Goal: Check status: Check status

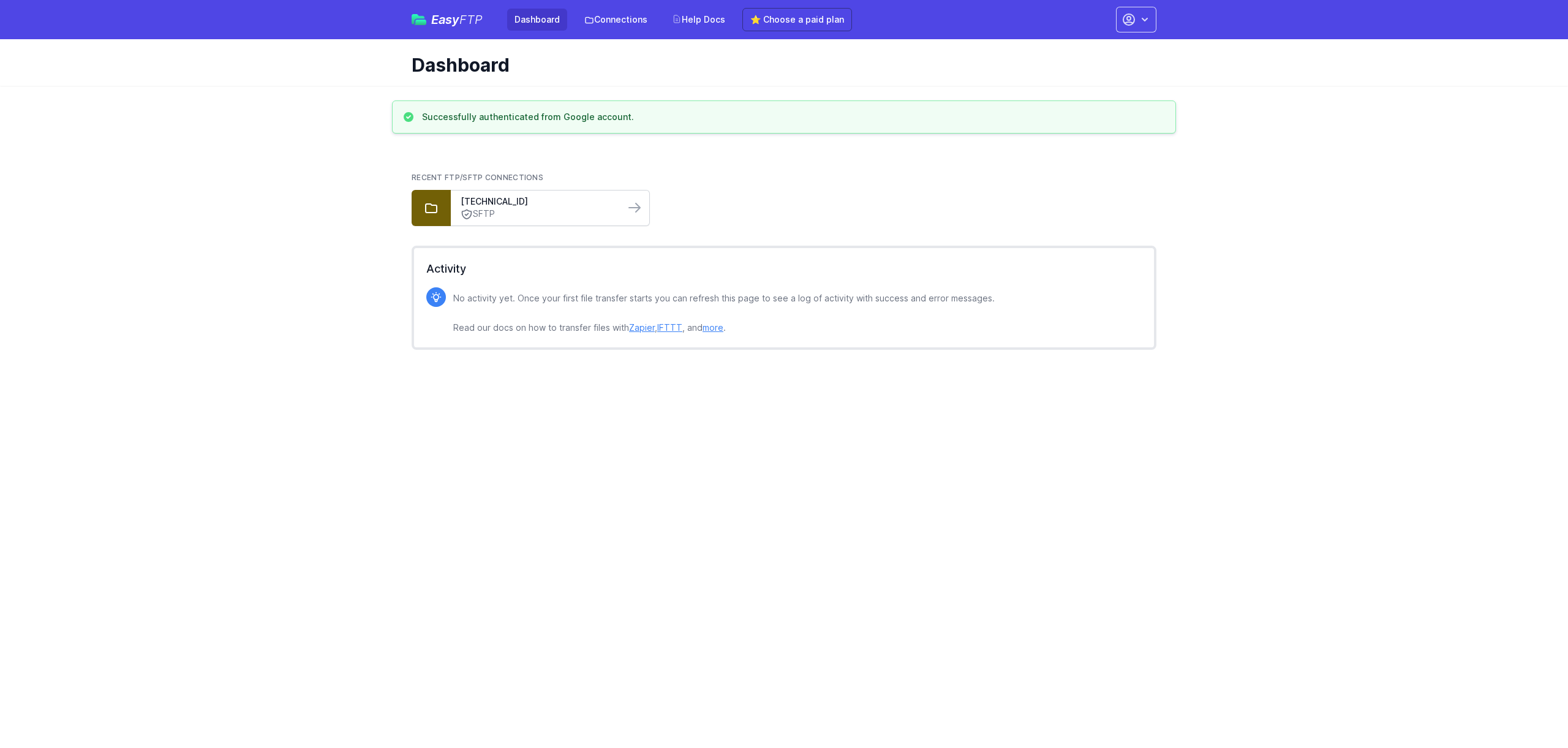
click at [514, 207] on link "SFTP" at bounding box center [538, 213] width 155 height 13
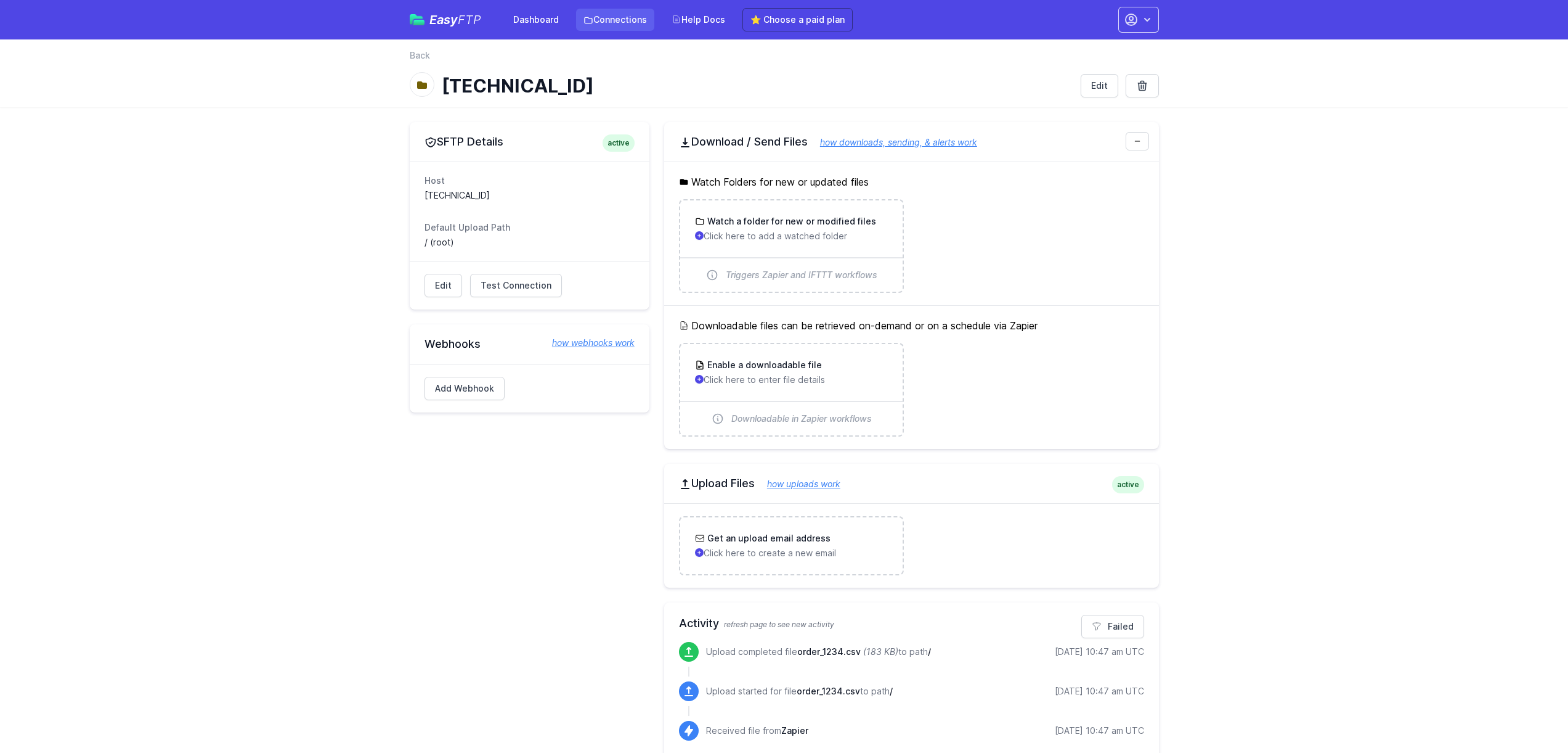
click at [579, 19] on link "Connections" at bounding box center [615, 20] width 78 height 22
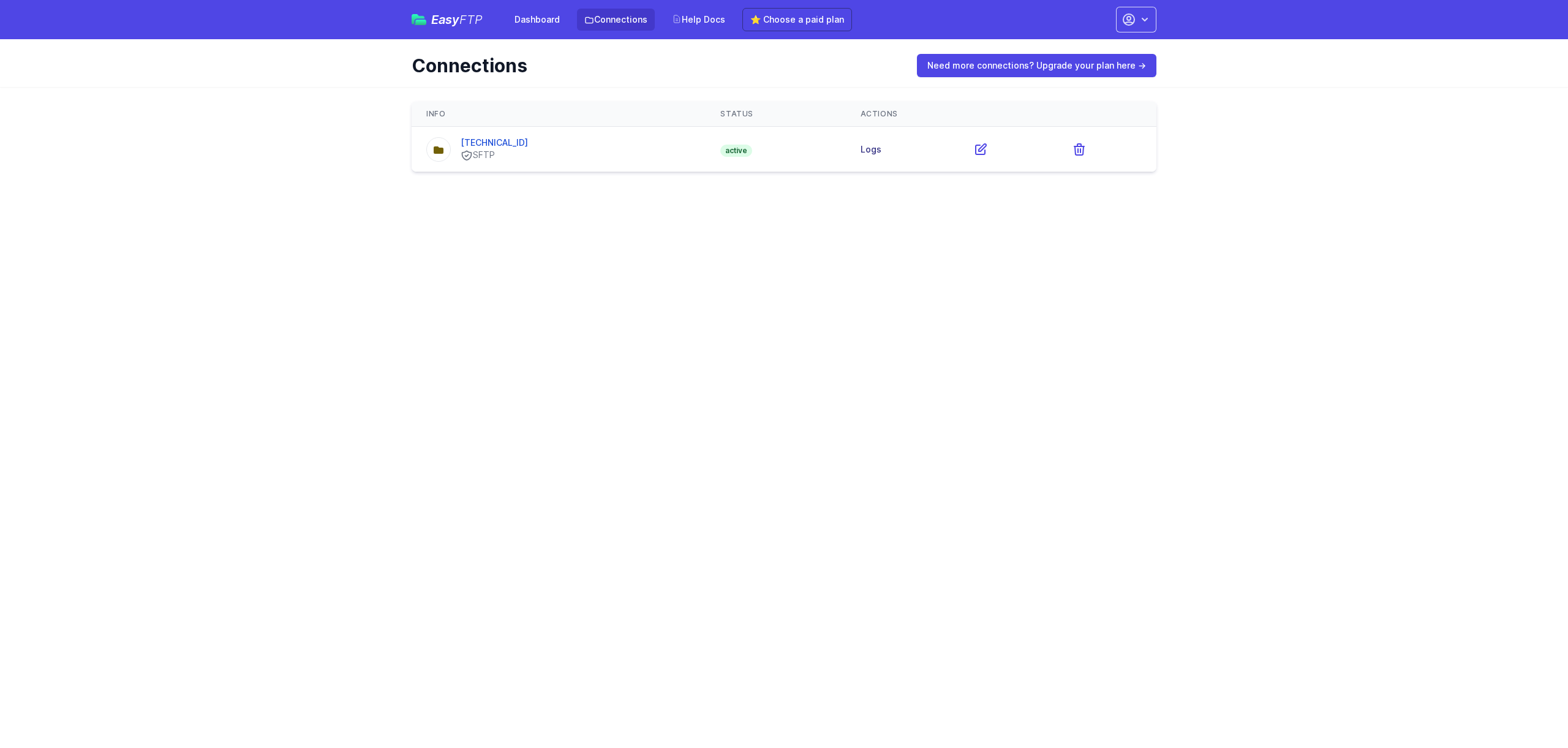
click at [868, 148] on link "Logs" at bounding box center [870, 149] width 21 height 10
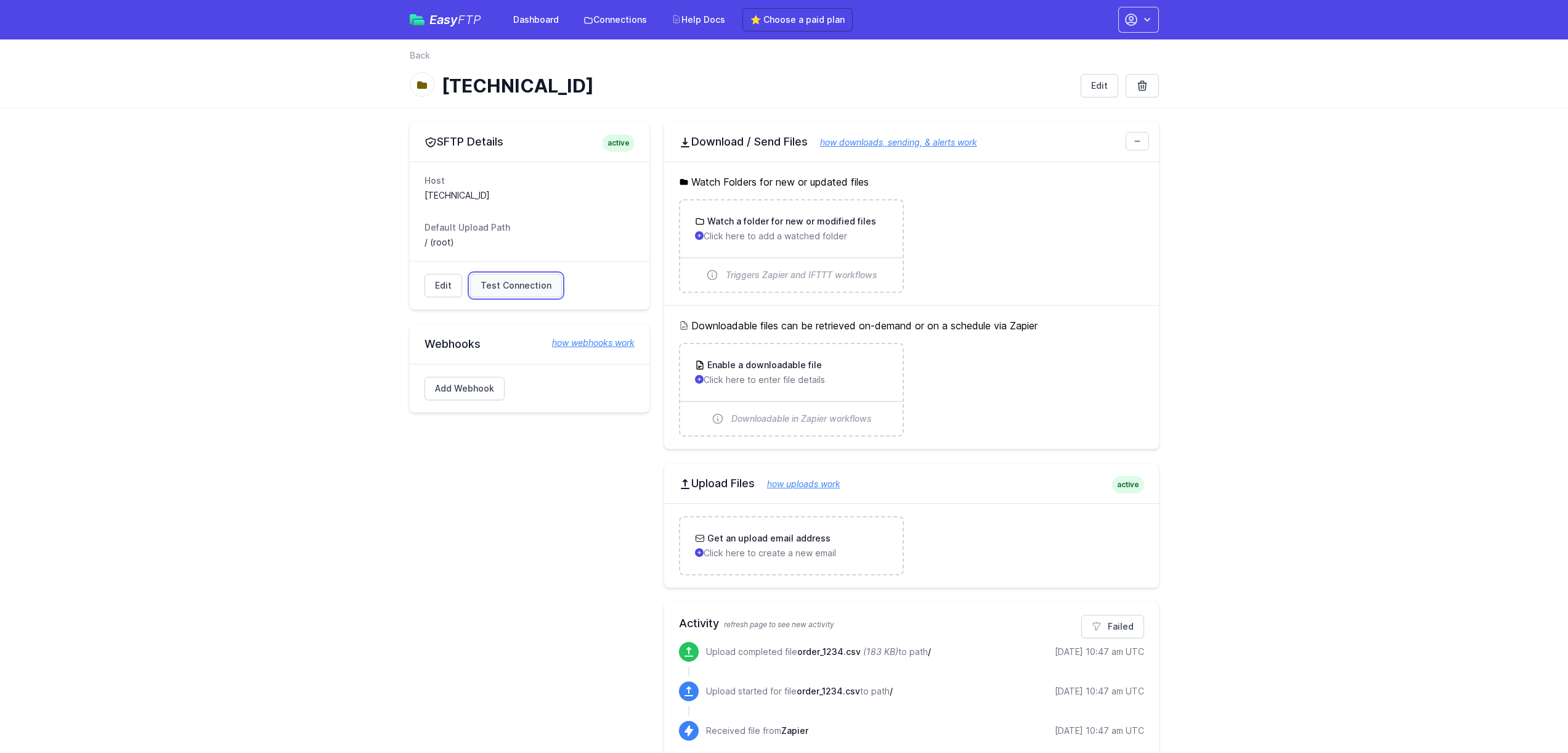
click at [484, 282] on span "Test Connection" at bounding box center [515, 286] width 71 height 12
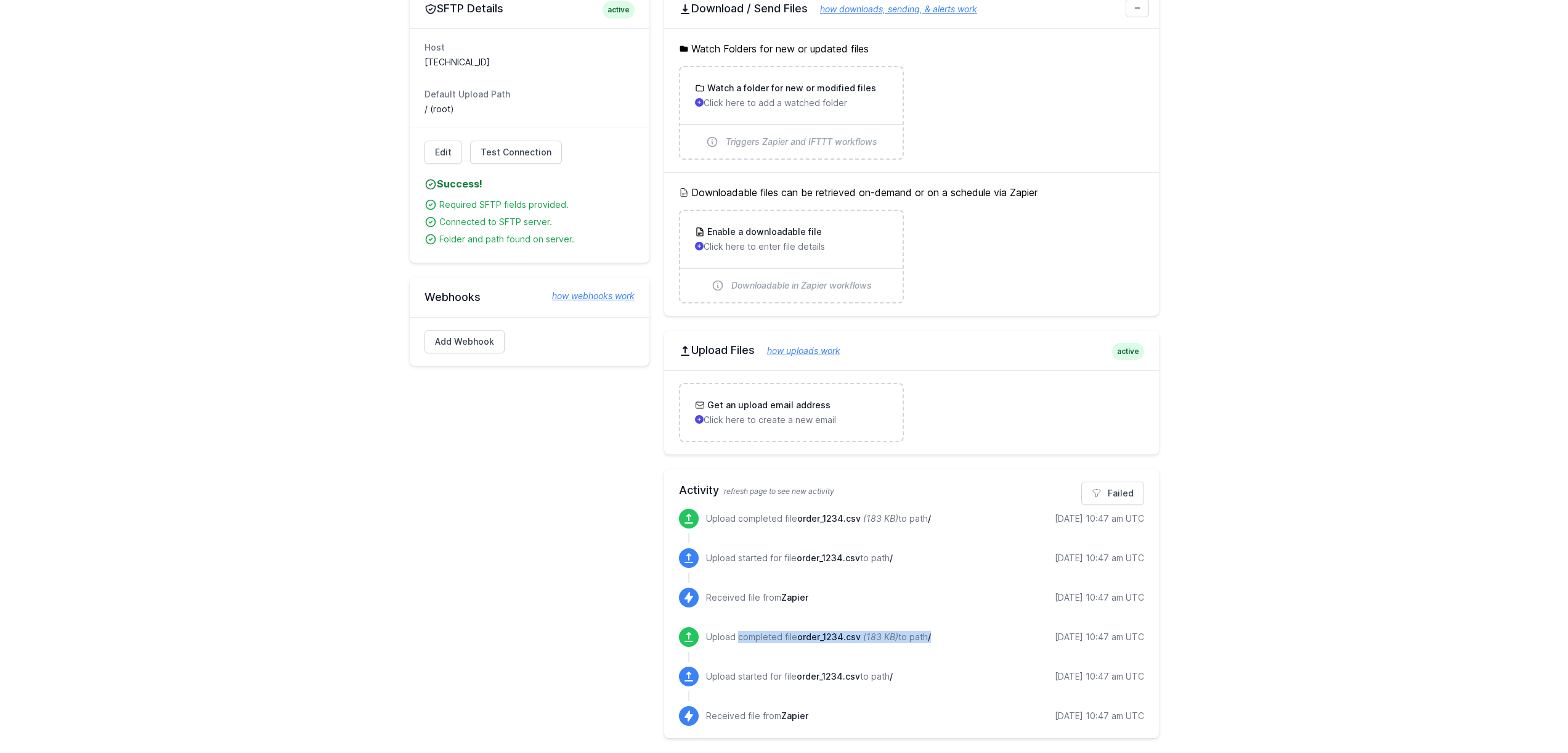
drag, startPoint x: 705, startPoint y: 635, endPoint x: 912, endPoint y: 643, distance: 207.2
click at [912, 643] on div "Upload completed file order_1234.csv (183 KB) to path / 8/27/2025 10:47 am UTC" at bounding box center [911, 637] width 465 height 20
click at [973, 627] on div "Upload completed file order_1234.csv (183 KB) to path / 8/27/2025 10:47 am UTC" at bounding box center [924, 637] width 438 height 20
drag, startPoint x: 1120, startPoint y: 634, endPoint x: 1165, endPoint y: 635, distance: 45.0
click at [1165, 635] on div "SFTP Details active Host 194.6.208.146:22 Default Upload Path / (root) Edit Tes…" at bounding box center [784, 364] width 788 height 779
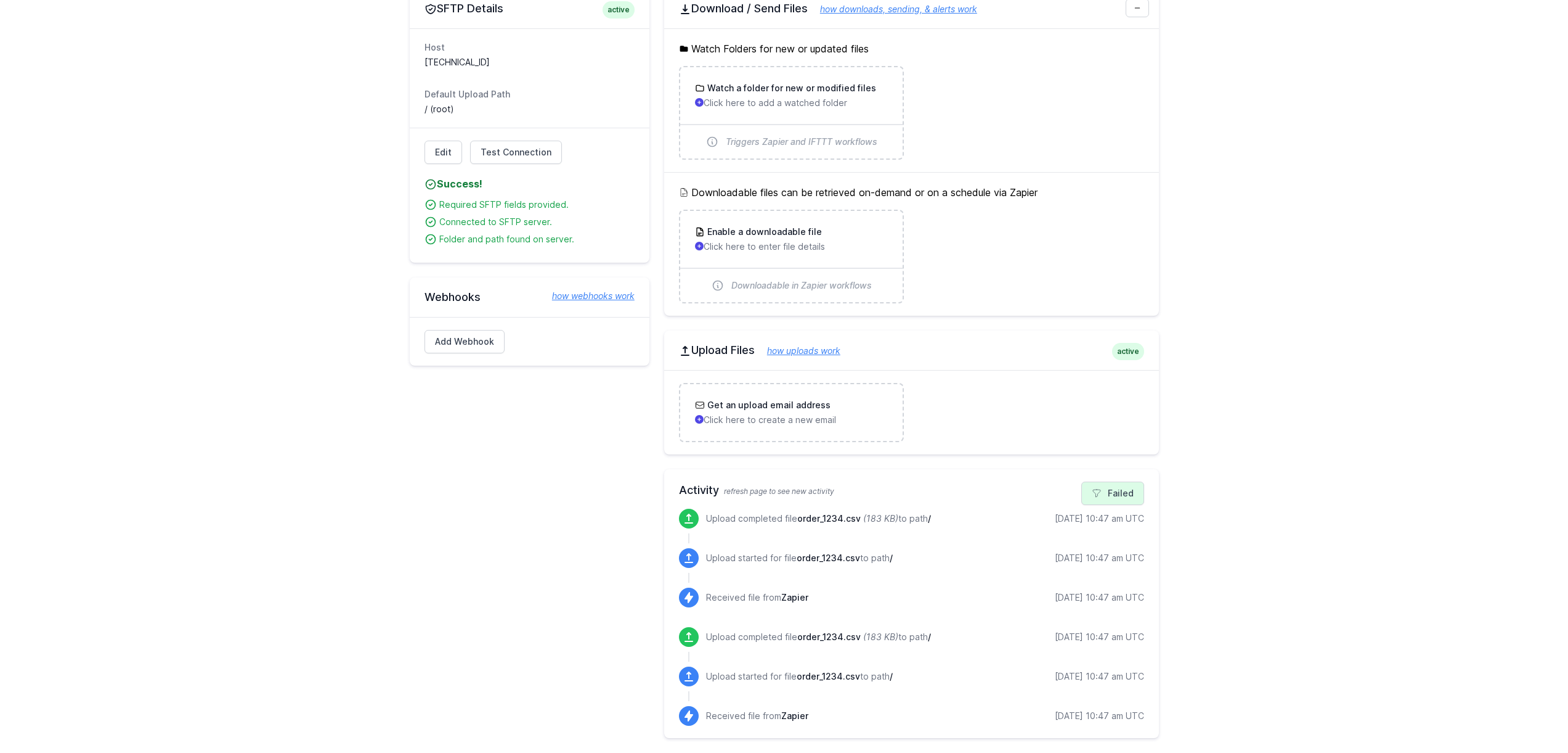
scroll to position [0, 0]
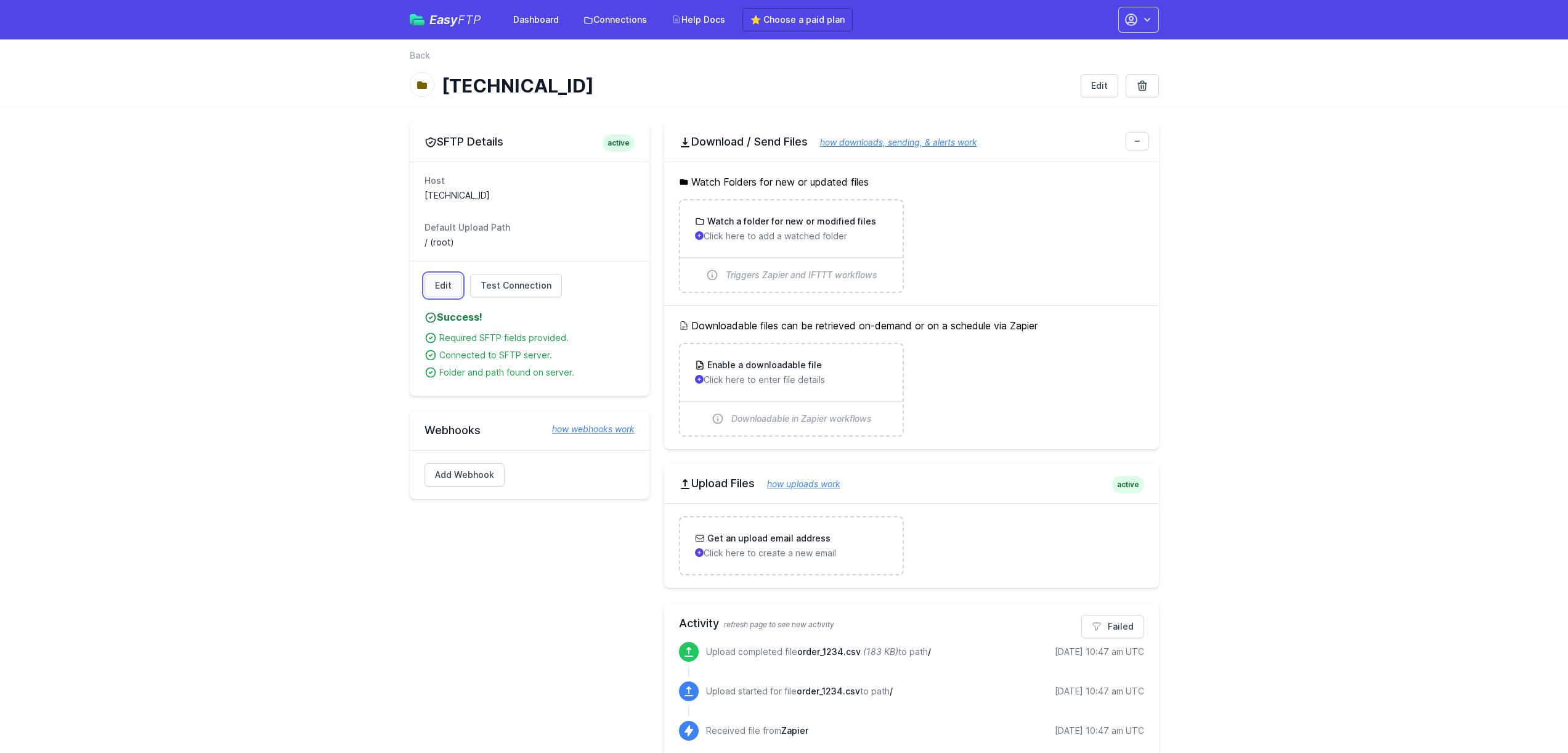
click at [441, 289] on link "Edit" at bounding box center [443, 285] width 38 height 23
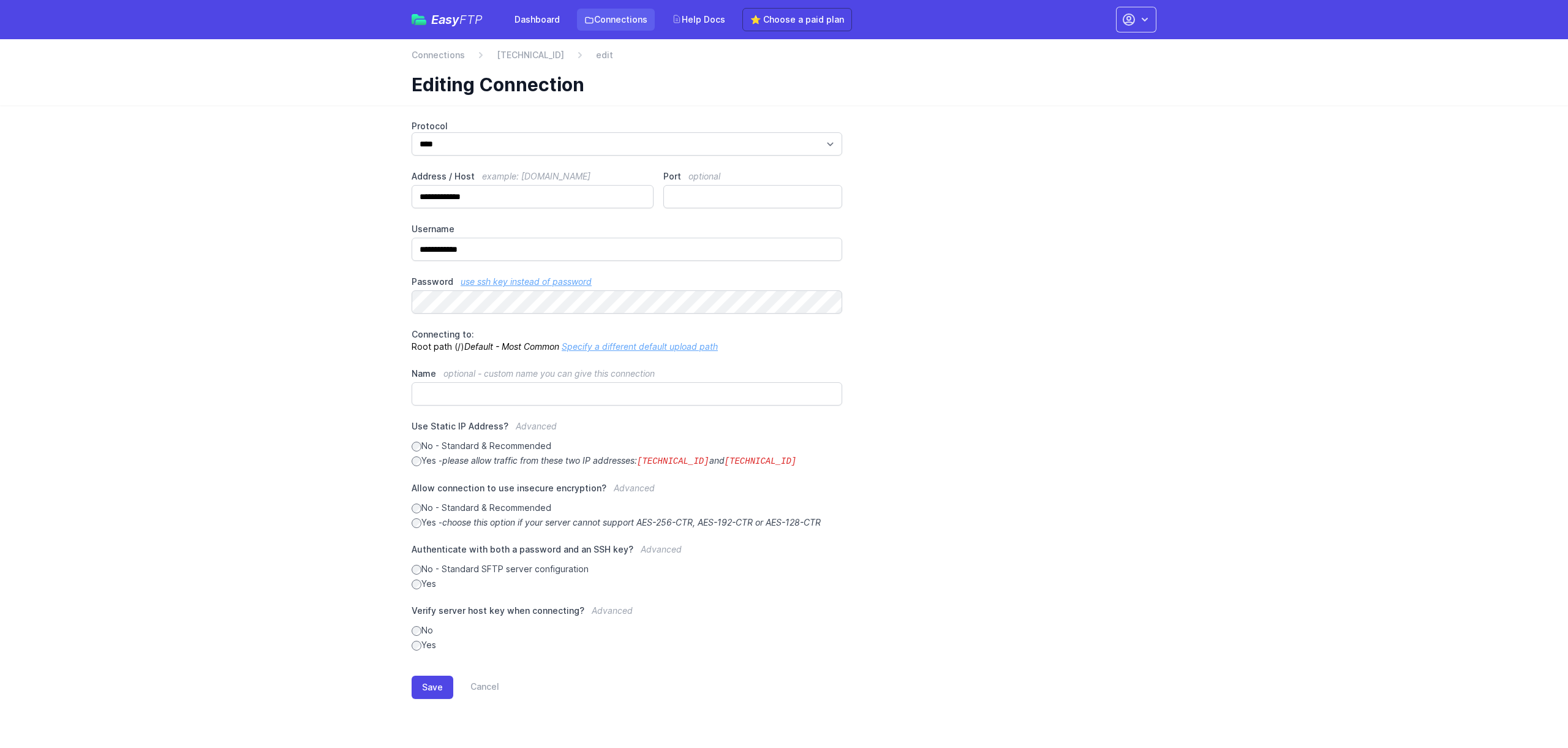
click at [619, 20] on link "Connections" at bounding box center [615, 20] width 77 height 22
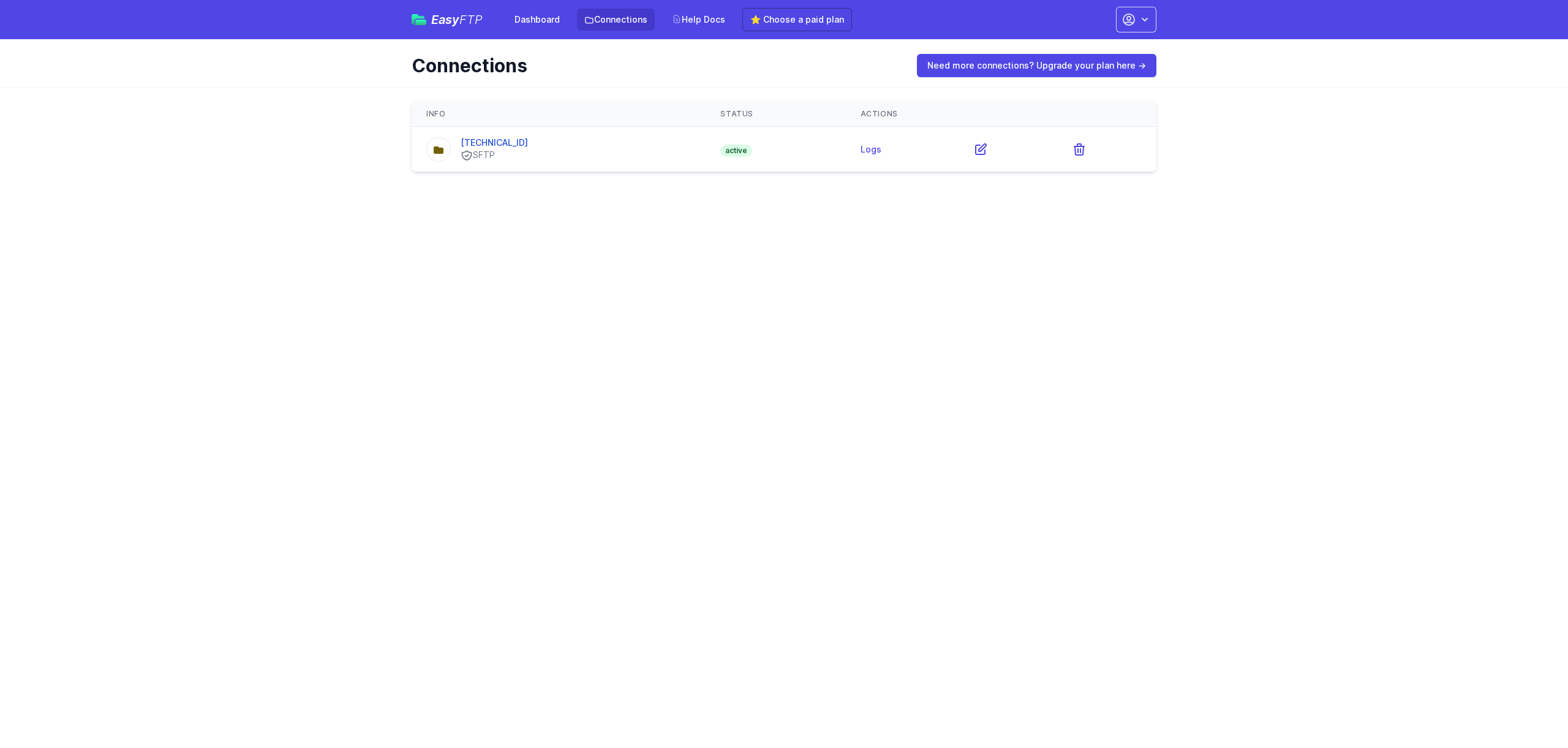
click at [564, 159] on div "194.6.208.146 SFTP" at bounding box center [559, 149] width 265 height 25
click at [511, 145] on link "[TECHNICAL_ID]" at bounding box center [494, 142] width 67 height 10
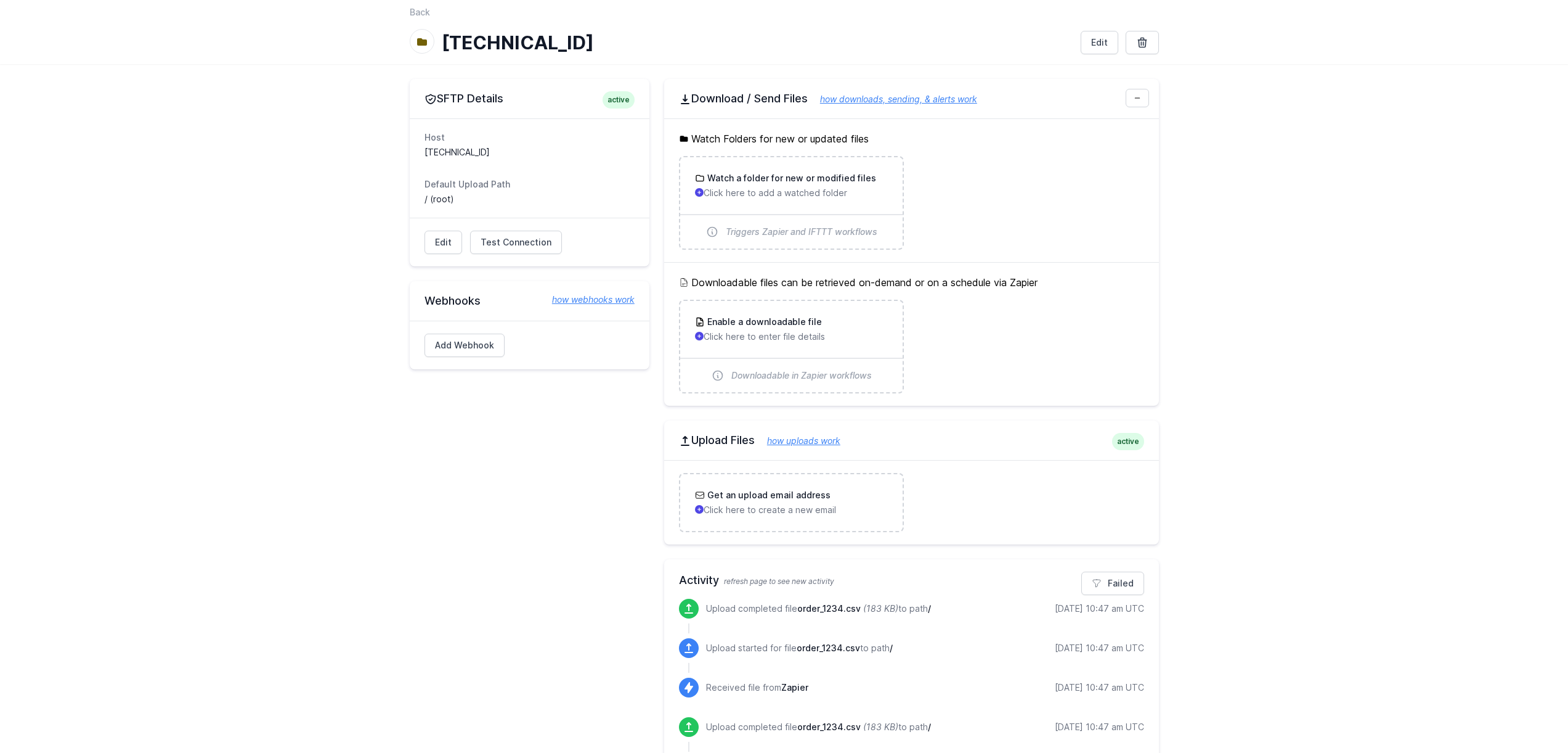
scroll to position [133, 0]
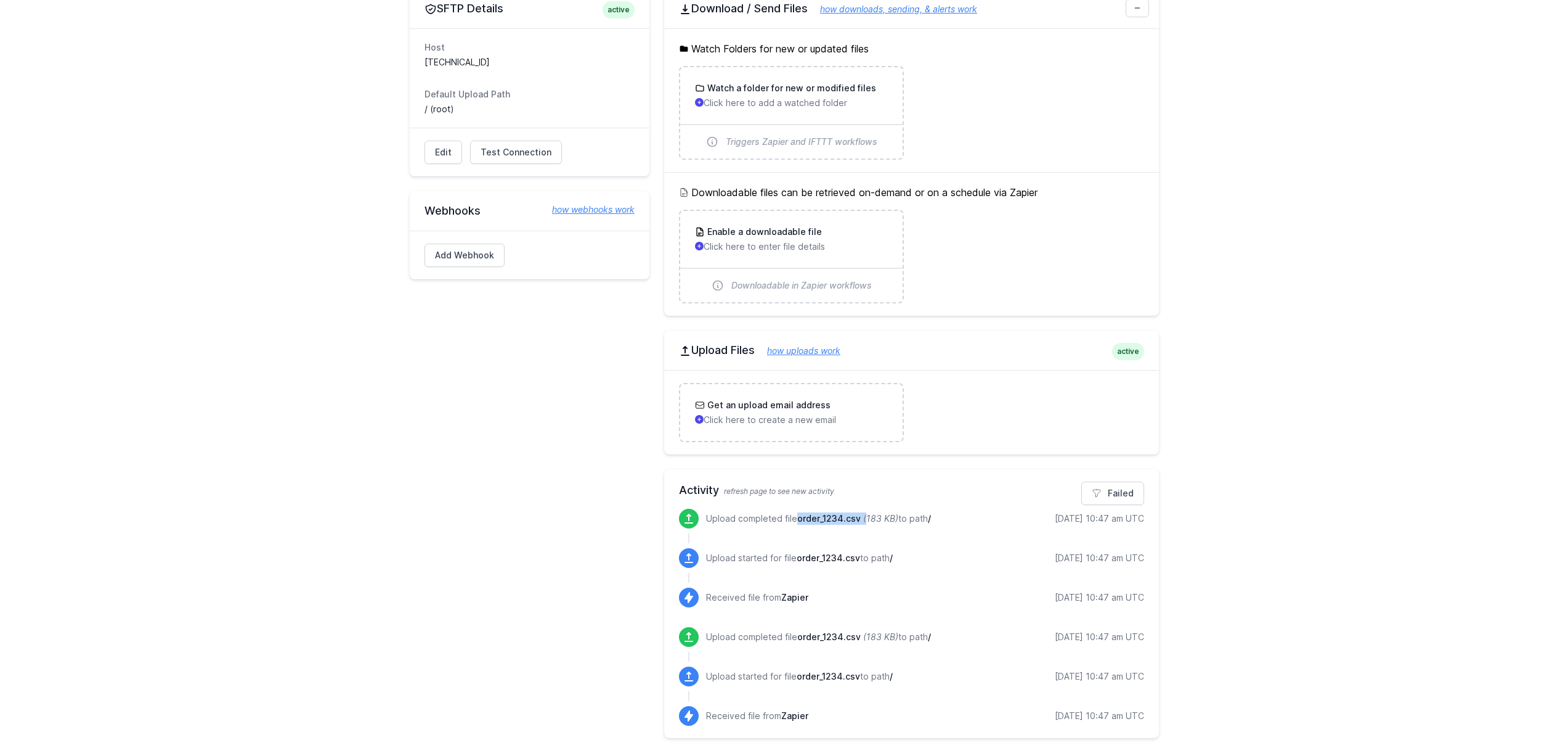
drag, startPoint x: 799, startPoint y: 518, endPoint x: 867, endPoint y: 518, distance: 68.0
click at [866, 518] on p "Upload completed file order_1234.csv (183 KB) to path /" at bounding box center [817, 518] width 225 height 12
click at [868, 517] on icon "(183 KB)" at bounding box center [880, 518] width 35 height 10
drag, startPoint x: 865, startPoint y: 517, endPoint x: 896, endPoint y: 518, distance: 31.0
click at [896, 518] on icon "(183 KB)" at bounding box center [880, 518] width 35 height 10
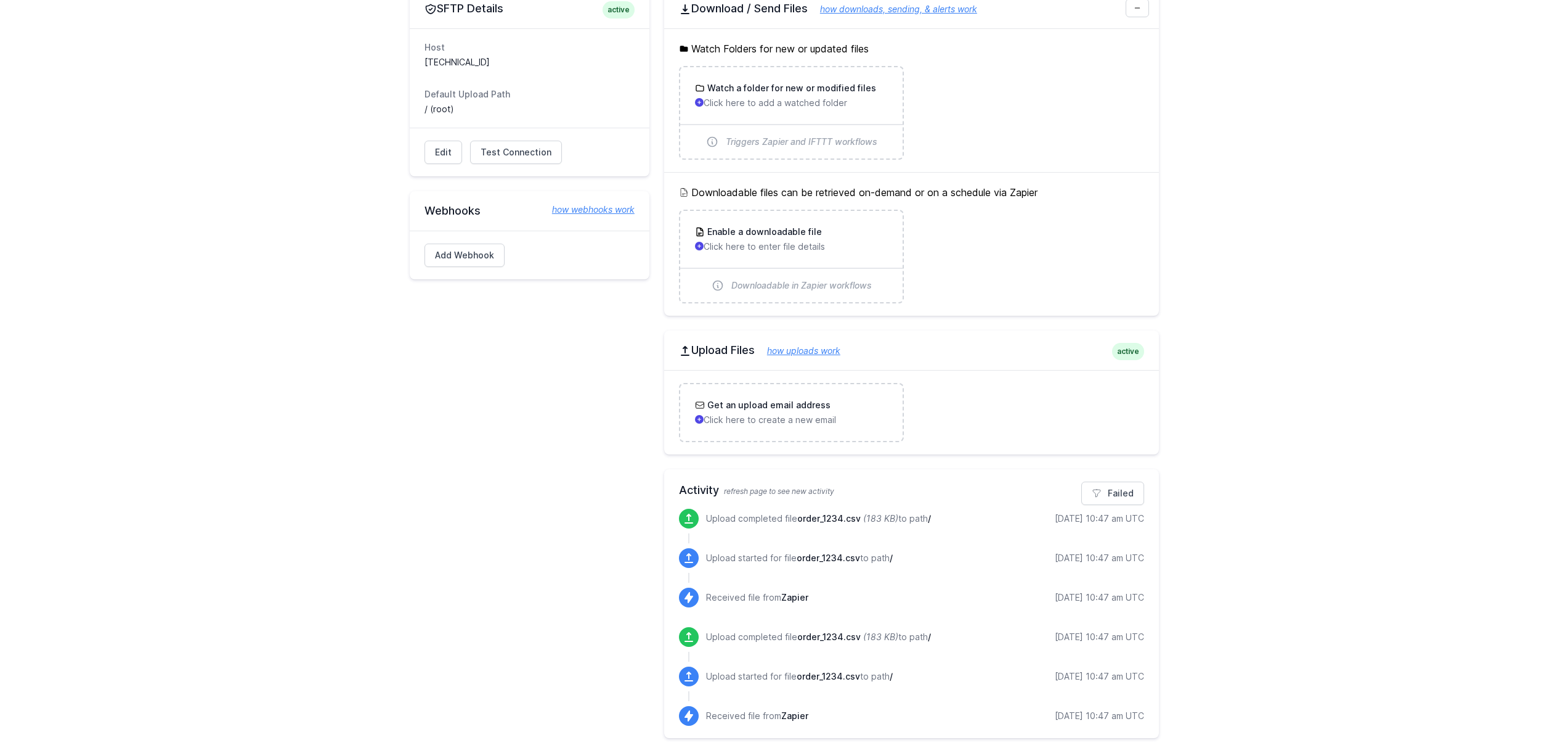
click at [897, 521] on p "Upload completed file order_1234.csv (183 KB) to path /" at bounding box center [817, 518] width 225 height 12
drag, startPoint x: 899, startPoint y: 517, endPoint x: 928, endPoint y: 519, distance: 29.1
click at [915, 518] on p "Upload completed file order_1234.csv (183 KB) to path /" at bounding box center [817, 518] width 225 height 12
drag, startPoint x: 928, startPoint y: 519, endPoint x: 942, endPoint y: 518, distance: 14.0
click at [929, 519] on p "Upload completed file order_1234.csv (183 KB) to path /" at bounding box center [817, 518] width 225 height 12
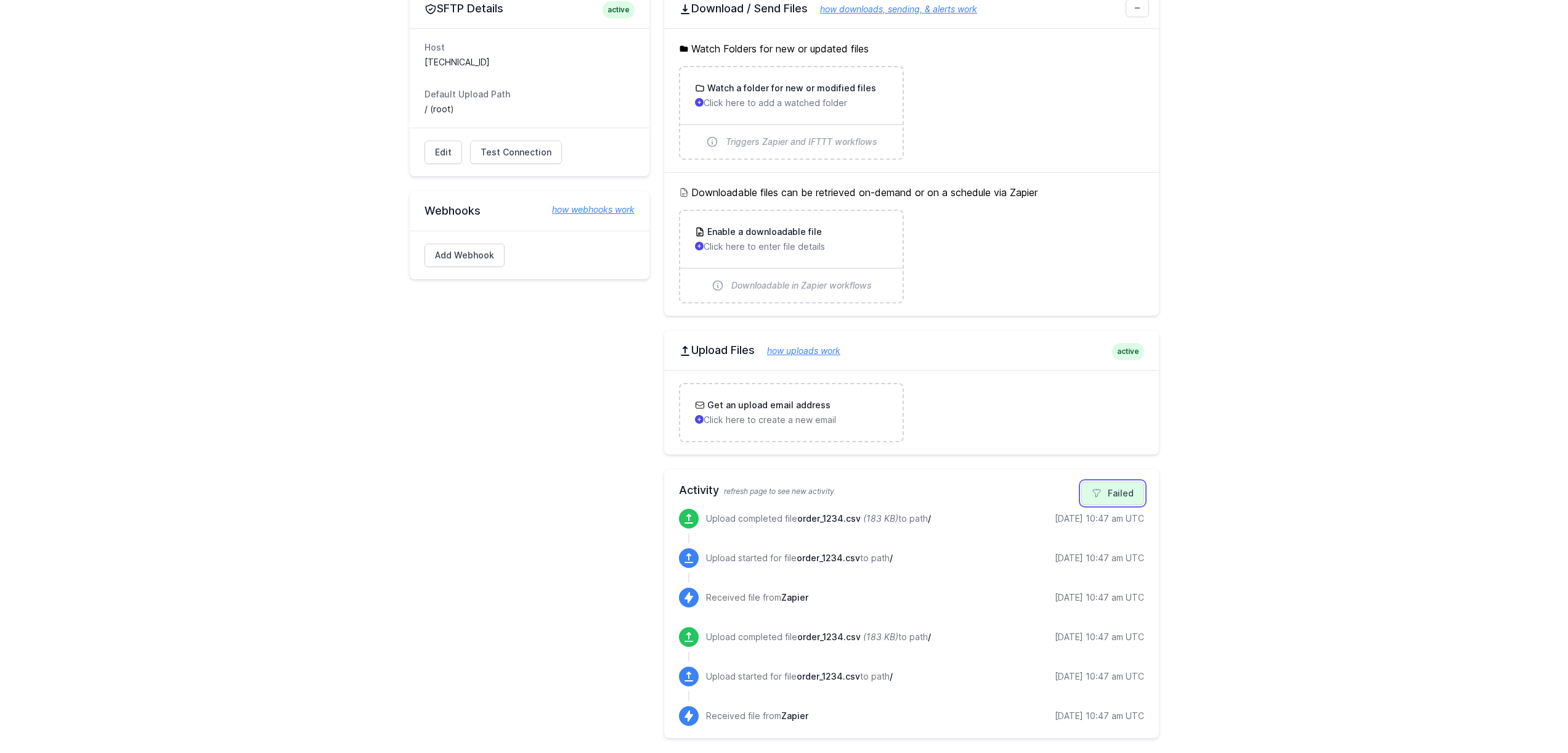
click at [1126, 500] on link "Failed" at bounding box center [1112, 492] width 63 height 23
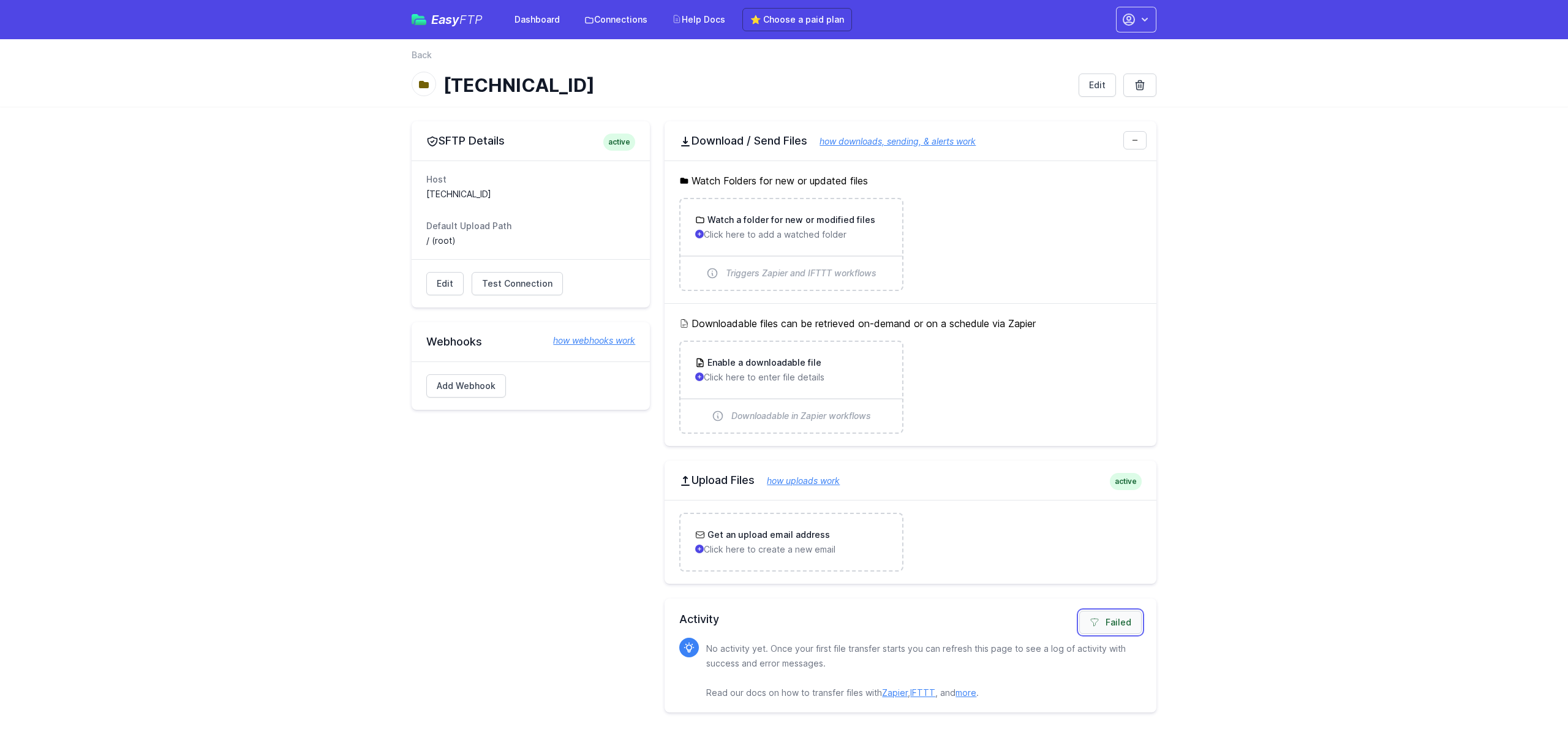
click at [1107, 624] on link "Failed" at bounding box center [1111, 621] width 63 height 23
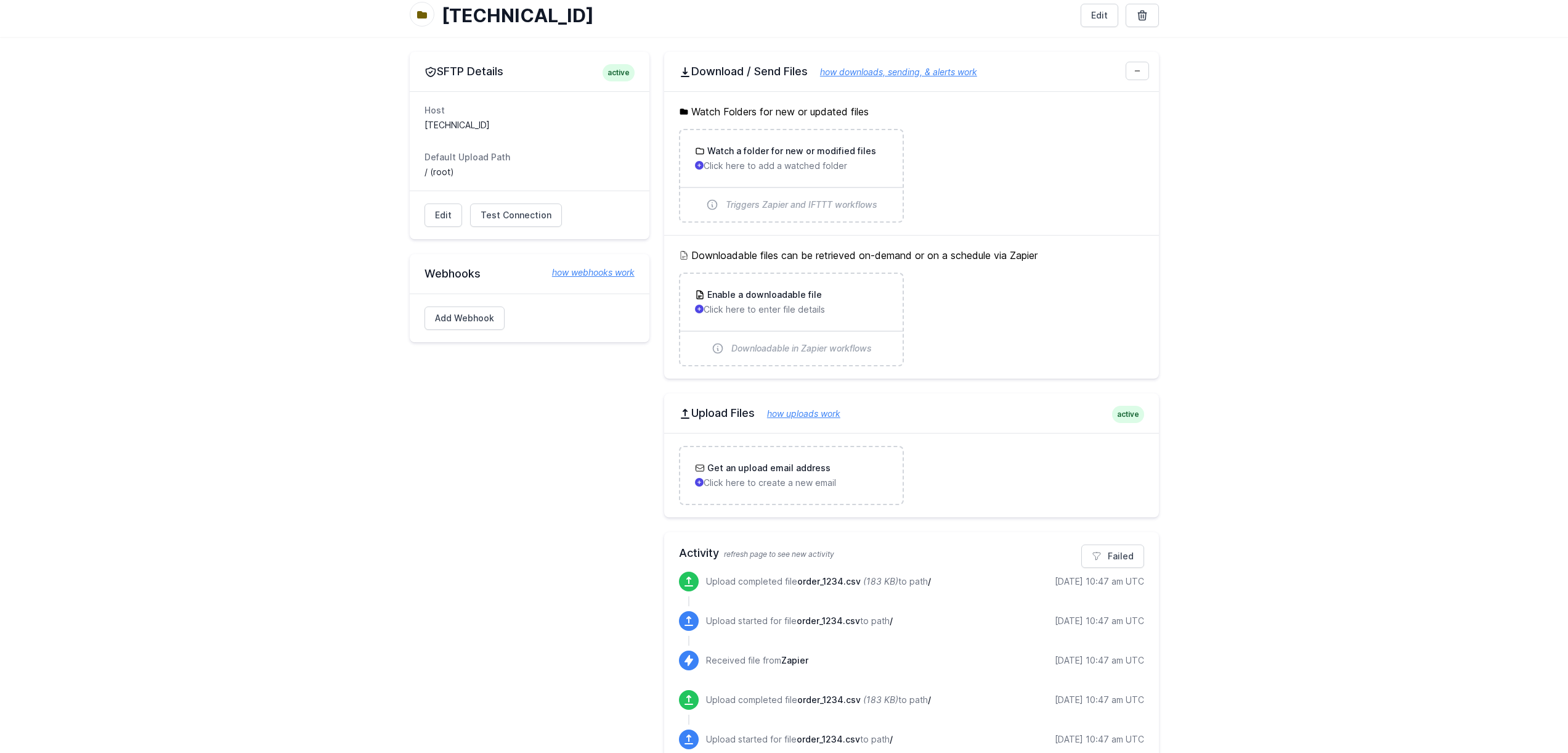
scroll to position [133, 0]
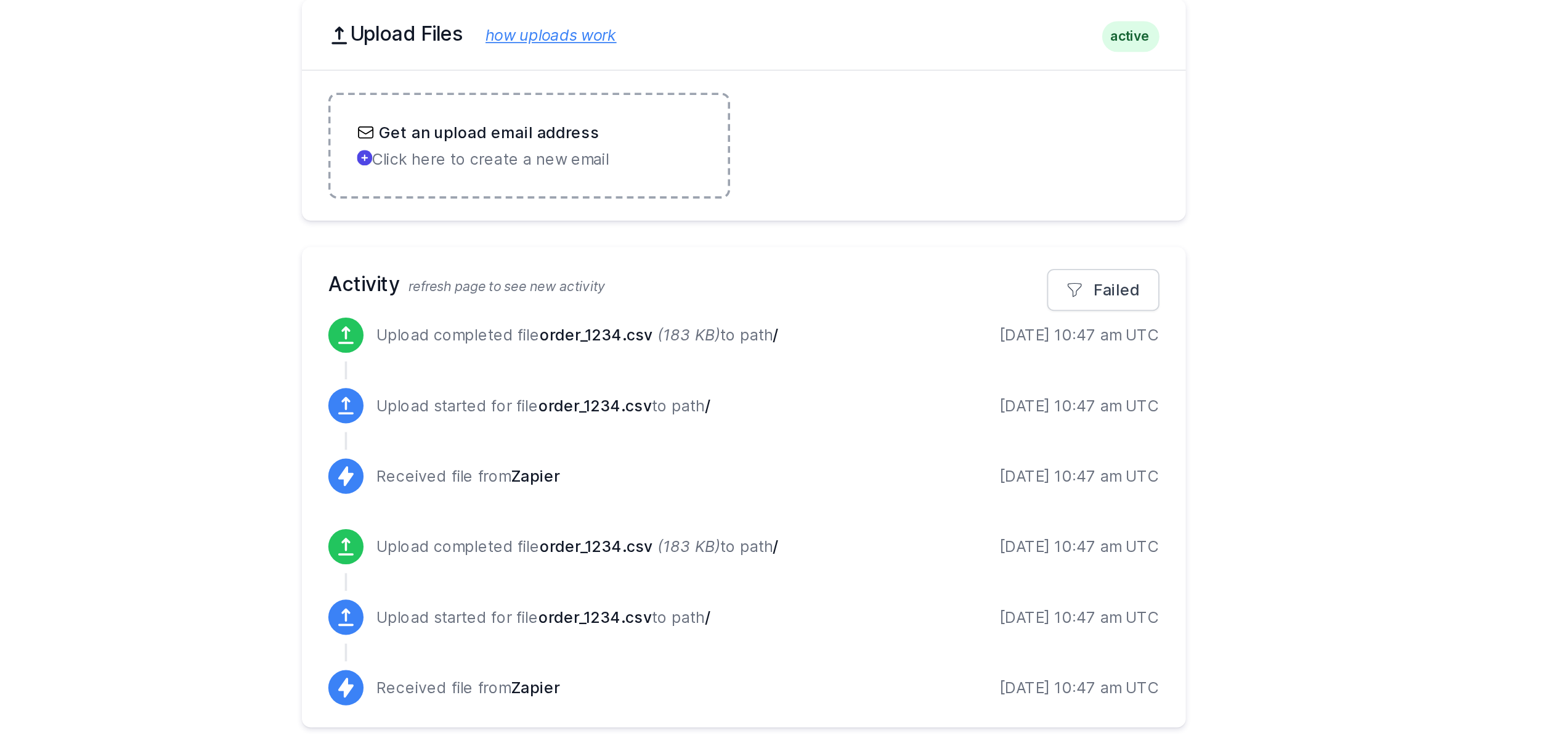
click at [799, 408] on h3 "Get an upload email address" at bounding box center [768, 404] width 126 height 12
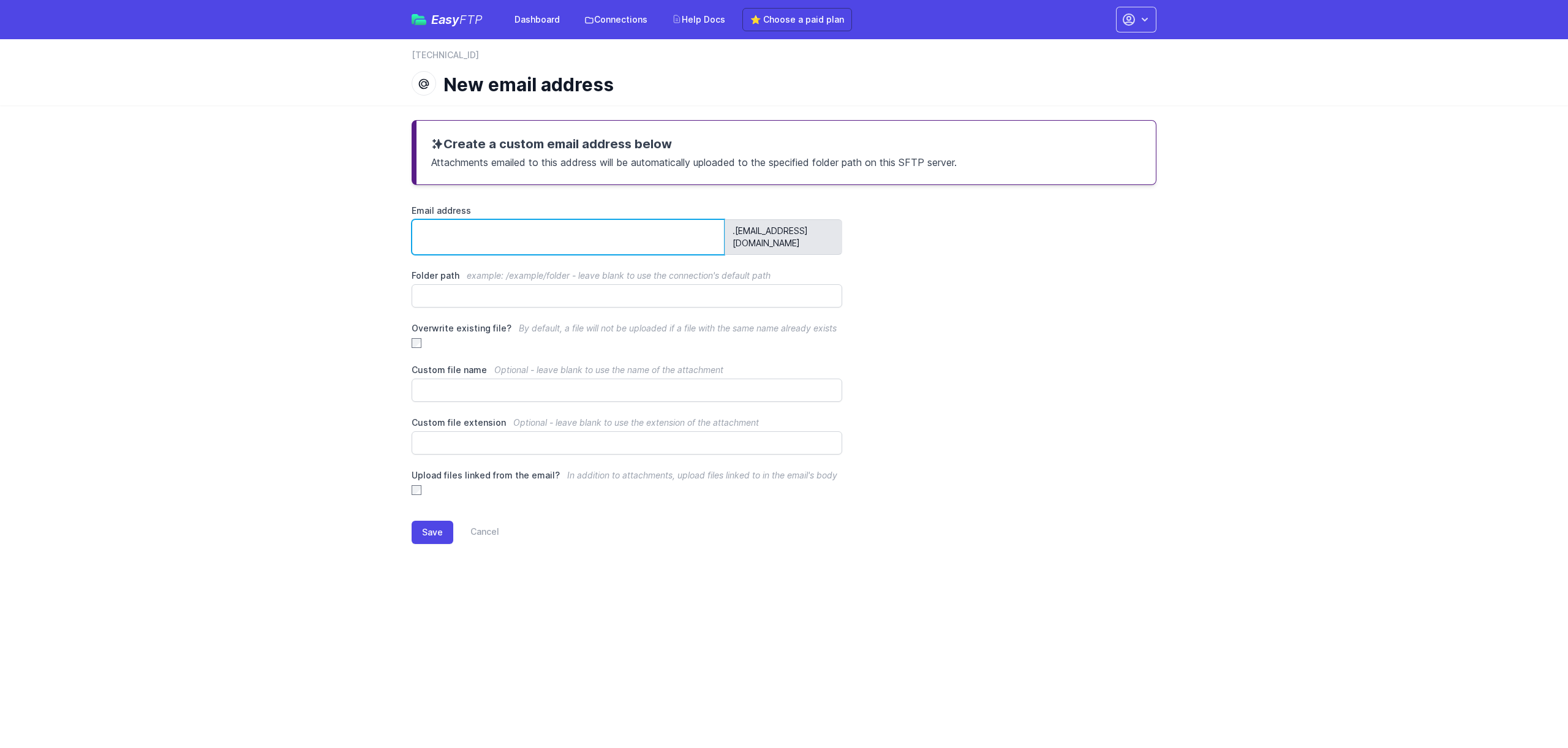
click at [480, 224] on input "Email address" at bounding box center [568, 237] width 313 height 36
type input "********"
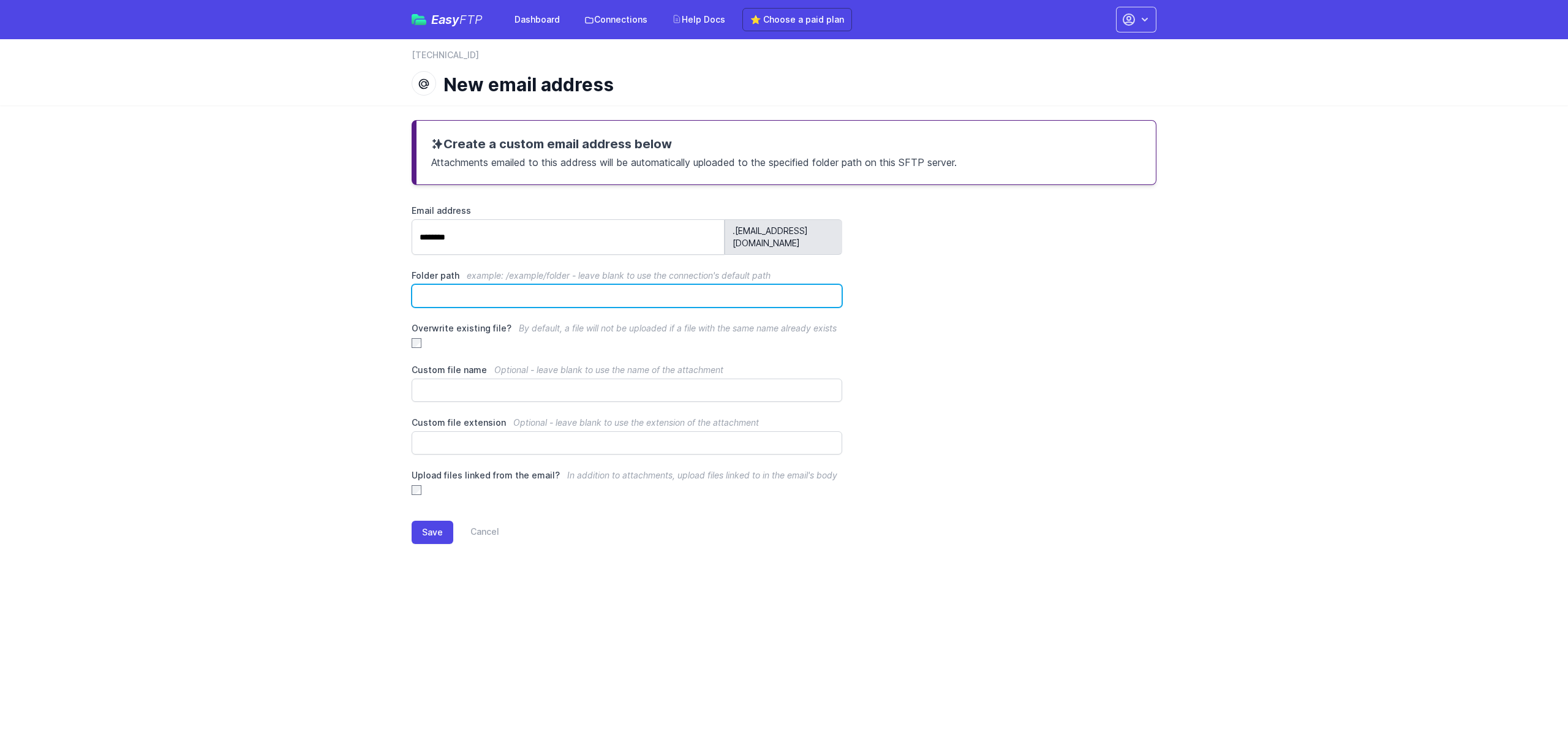
click at [470, 284] on input "Folder path example: /example/folder - leave blank to use the connection's defa…" at bounding box center [627, 295] width 431 height 23
click at [494, 521] on link "Cancel" at bounding box center [476, 532] width 46 height 23
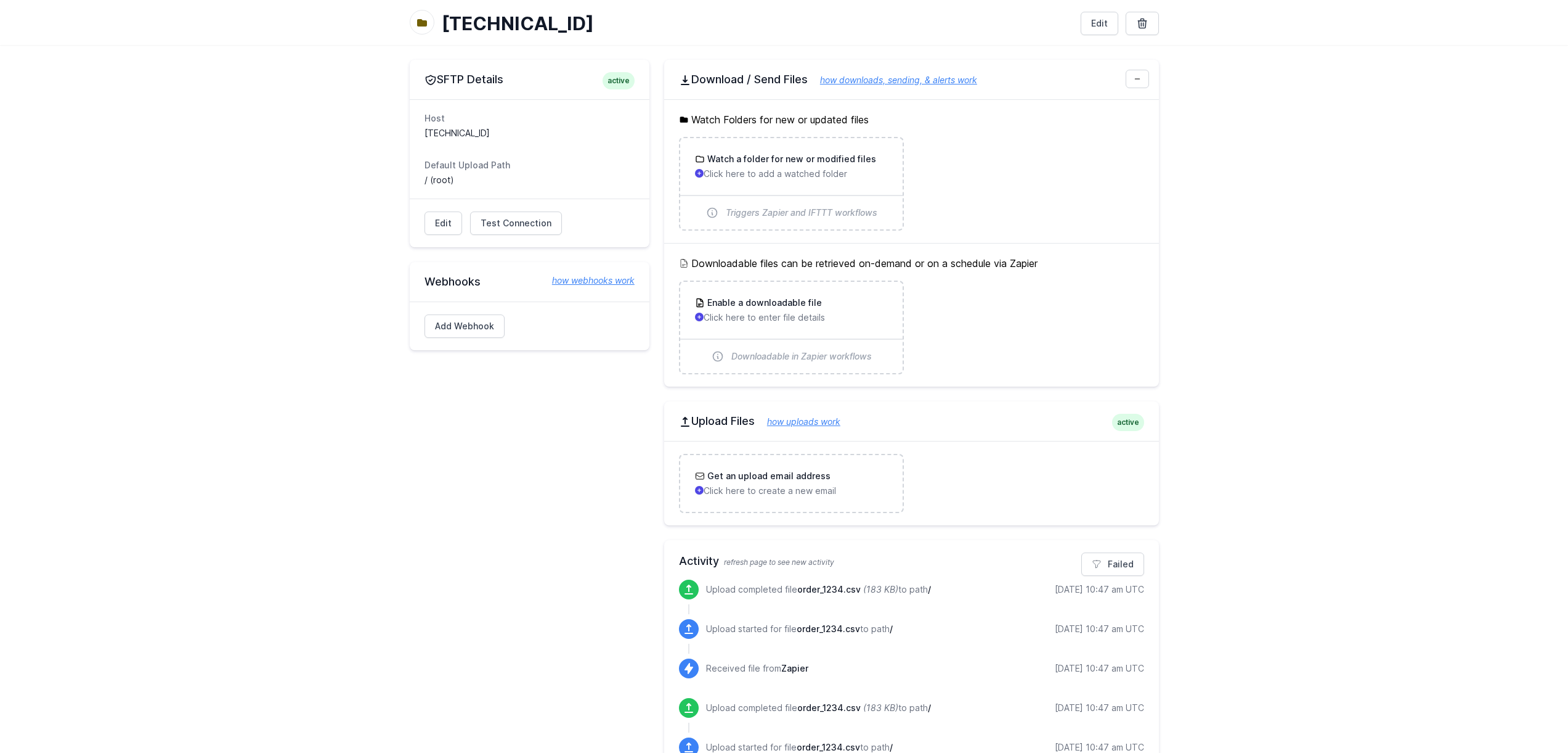
scroll to position [133, 0]
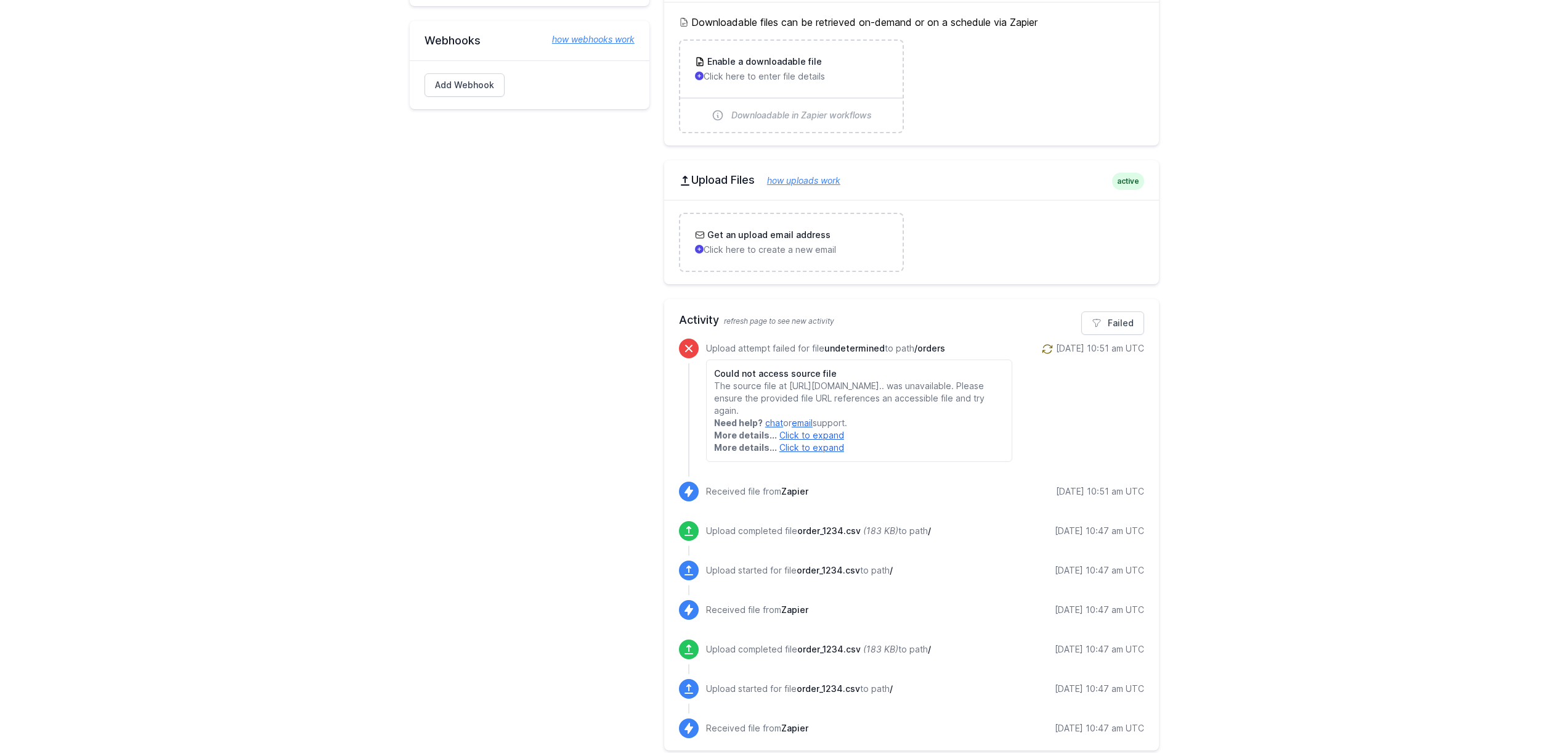
scroll to position [328, 0]
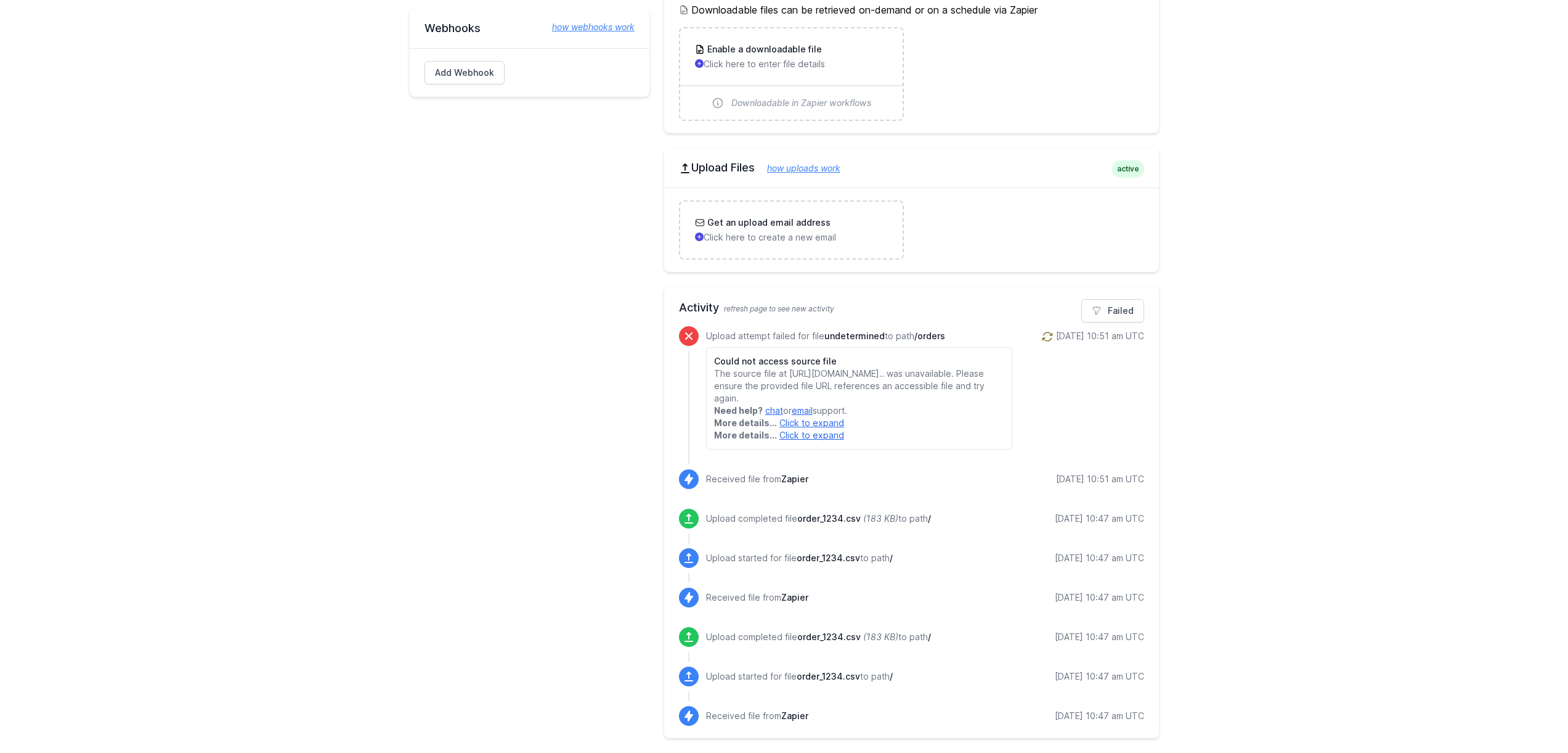
drag, startPoint x: 915, startPoint y: 324, endPoint x: 958, endPoint y: 326, distance: 43.0
click at [958, 330] on p "Upload attempt failed for file undetermined to path /orders" at bounding box center [858, 336] width 306 height 12
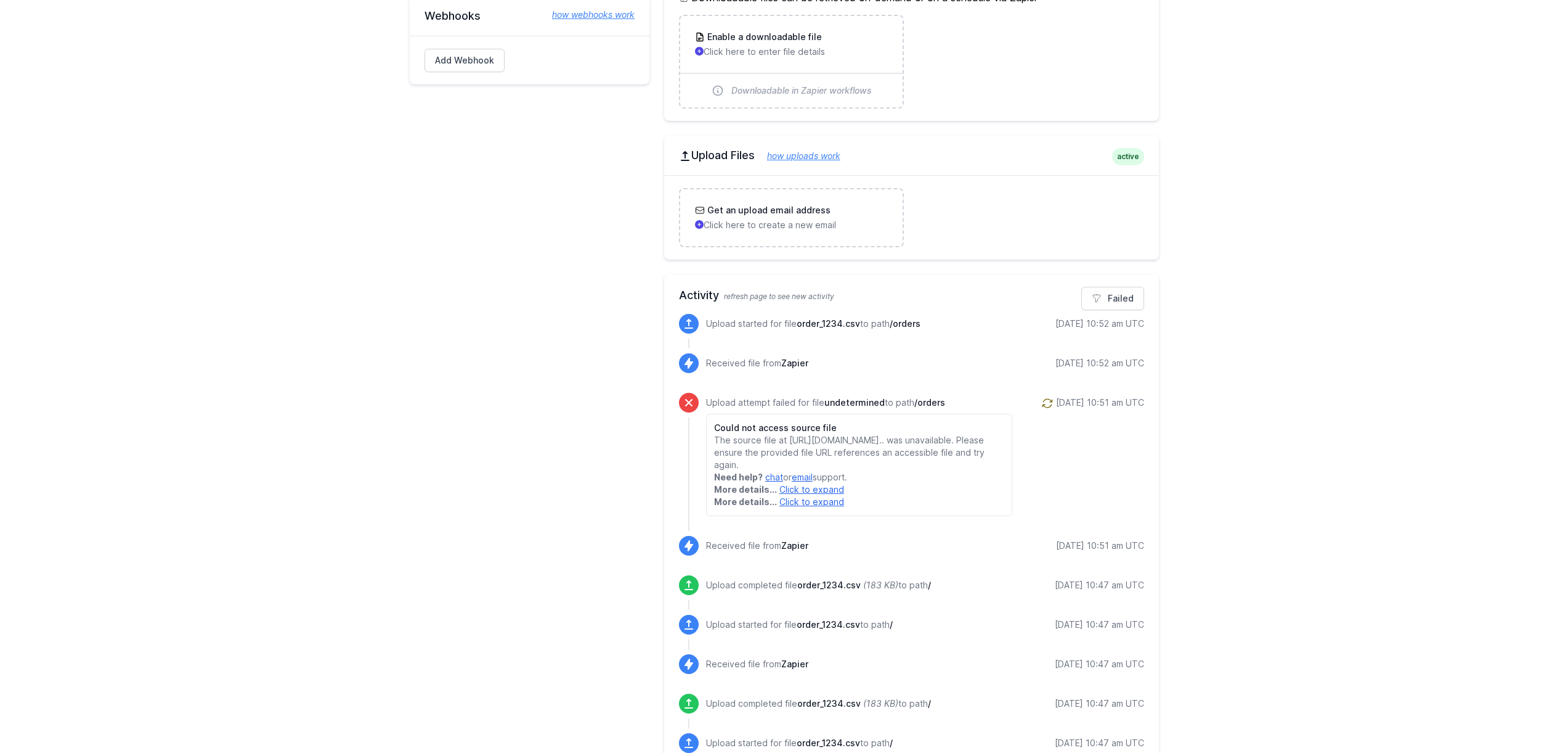
scroll to position [328, 0]
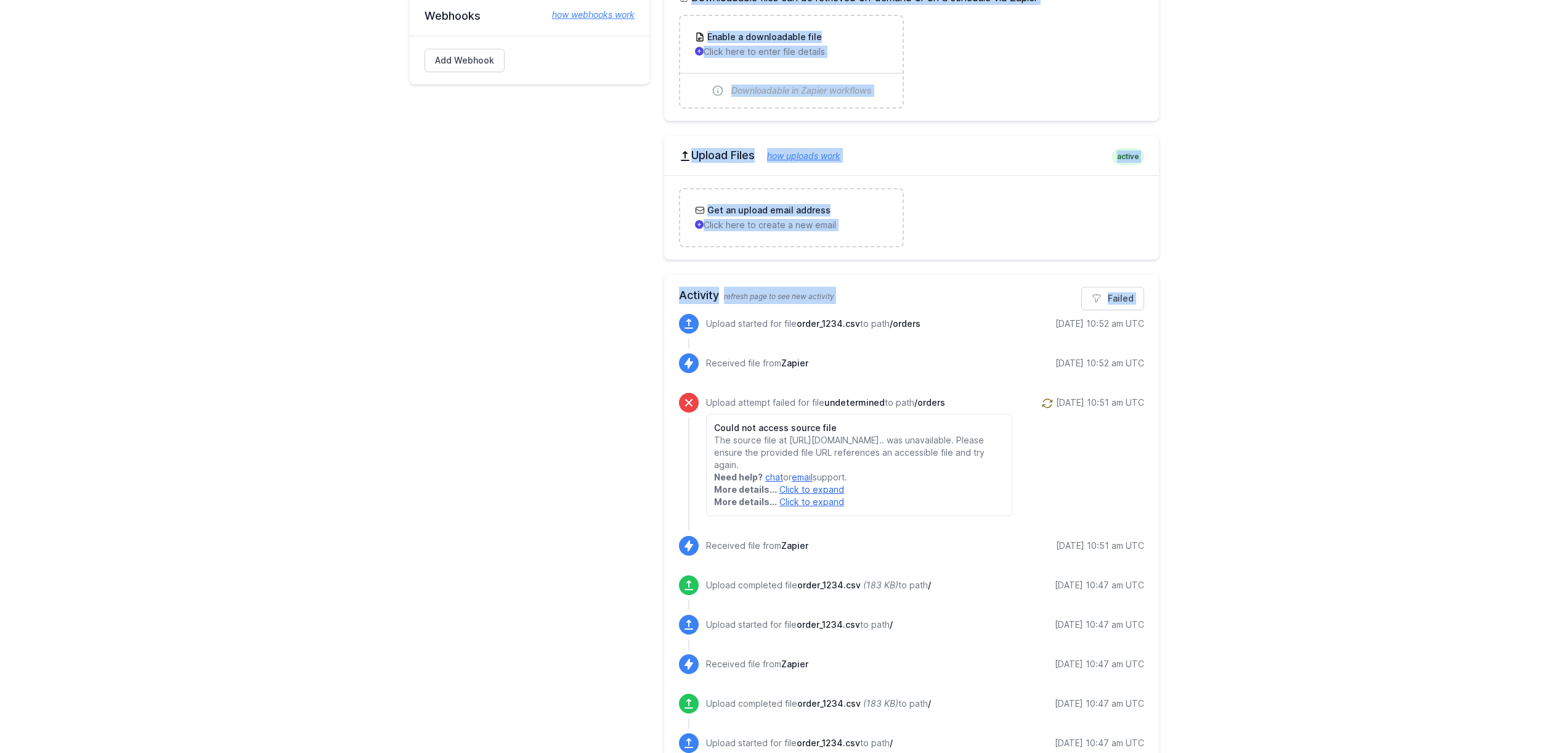
drag, startPoint x: 933, startPoint y: 314, endPoint x: 581, endPoint y: 327, distance: 352.2
click at [579, 327] on div "SFTP Details active Host [TECHNICAL_ID] Default Upload Path / (root) Edit Test …" at bounding box center [784, 300] width 750 height 1011
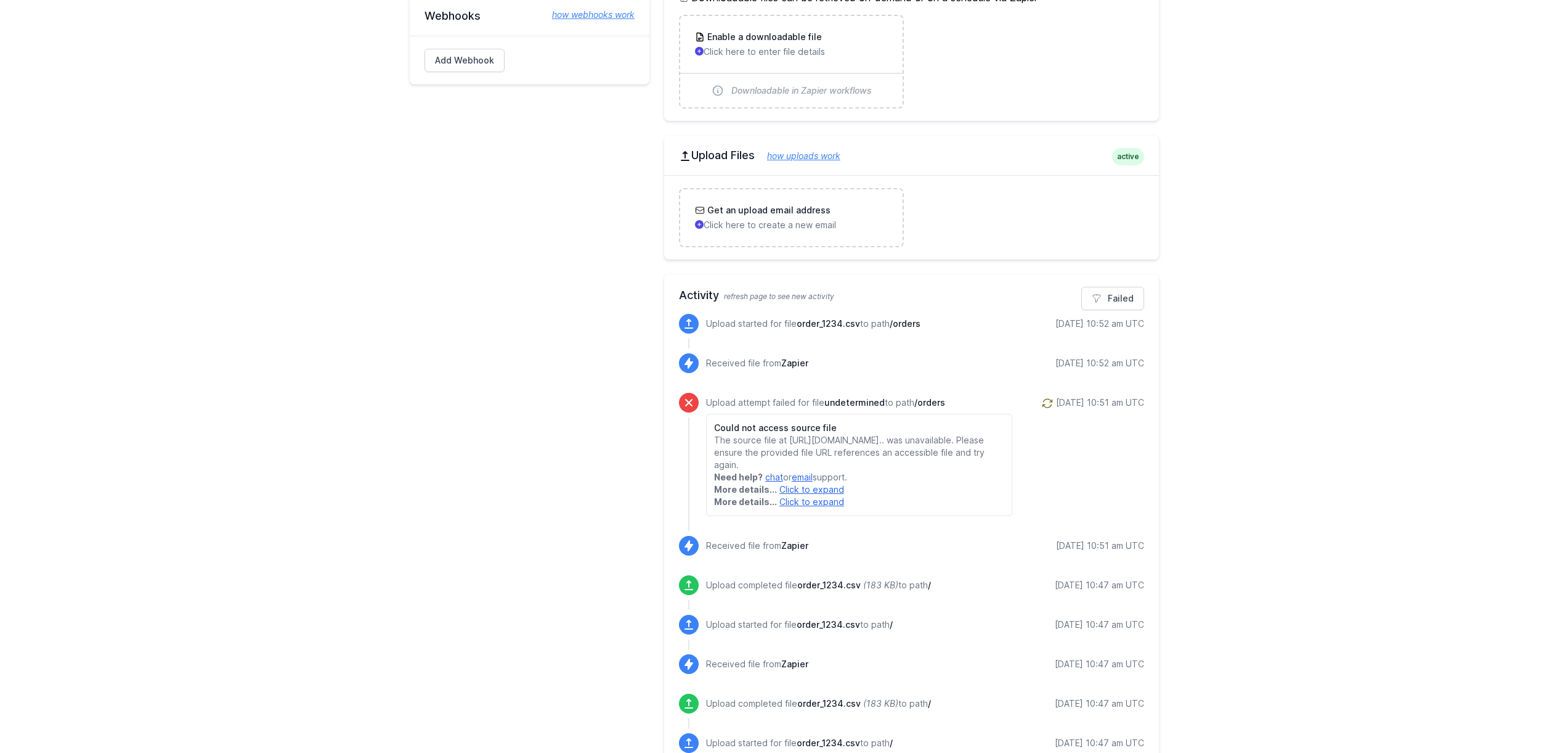
click at [684, 331] on span at bounding box center [689, 324] width 20 height 20
drag, startPoint x: 706, startPoint y: 324, endPoint x: 926, endPoint y: 325, distance: 220.0
click at [926, 325] on div "Upload started for file order_1234.csv to path /orders [DATE] 10:52 am UTC" at bounding box center [924, 324] width 438 height 20
click at [929, 323] on div "Upload started for file order_1234.csv to path /orders [DATE] 10:52 am UTC" at bounding box center [924, 324] width 438 height 20
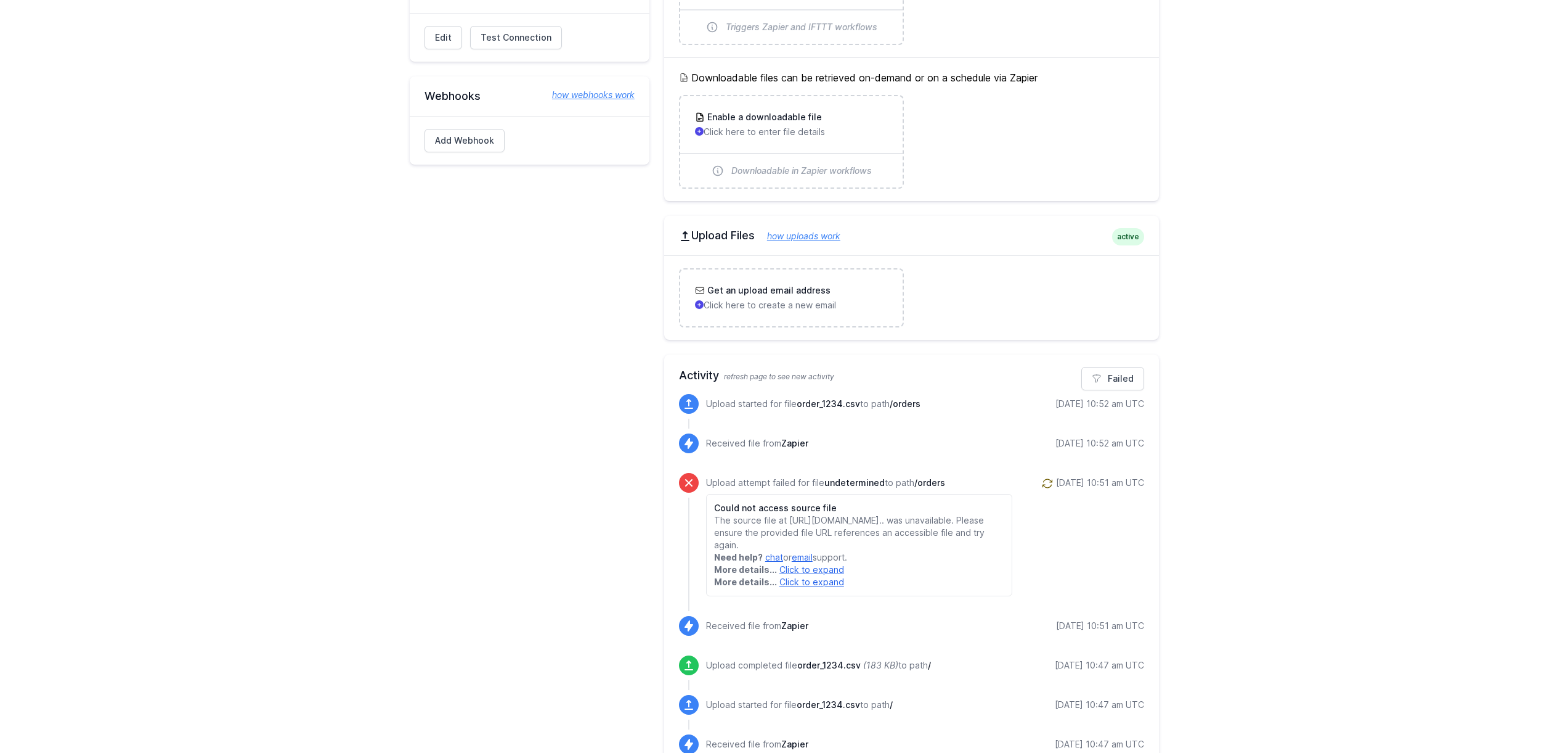
scroll to position [406, 0]
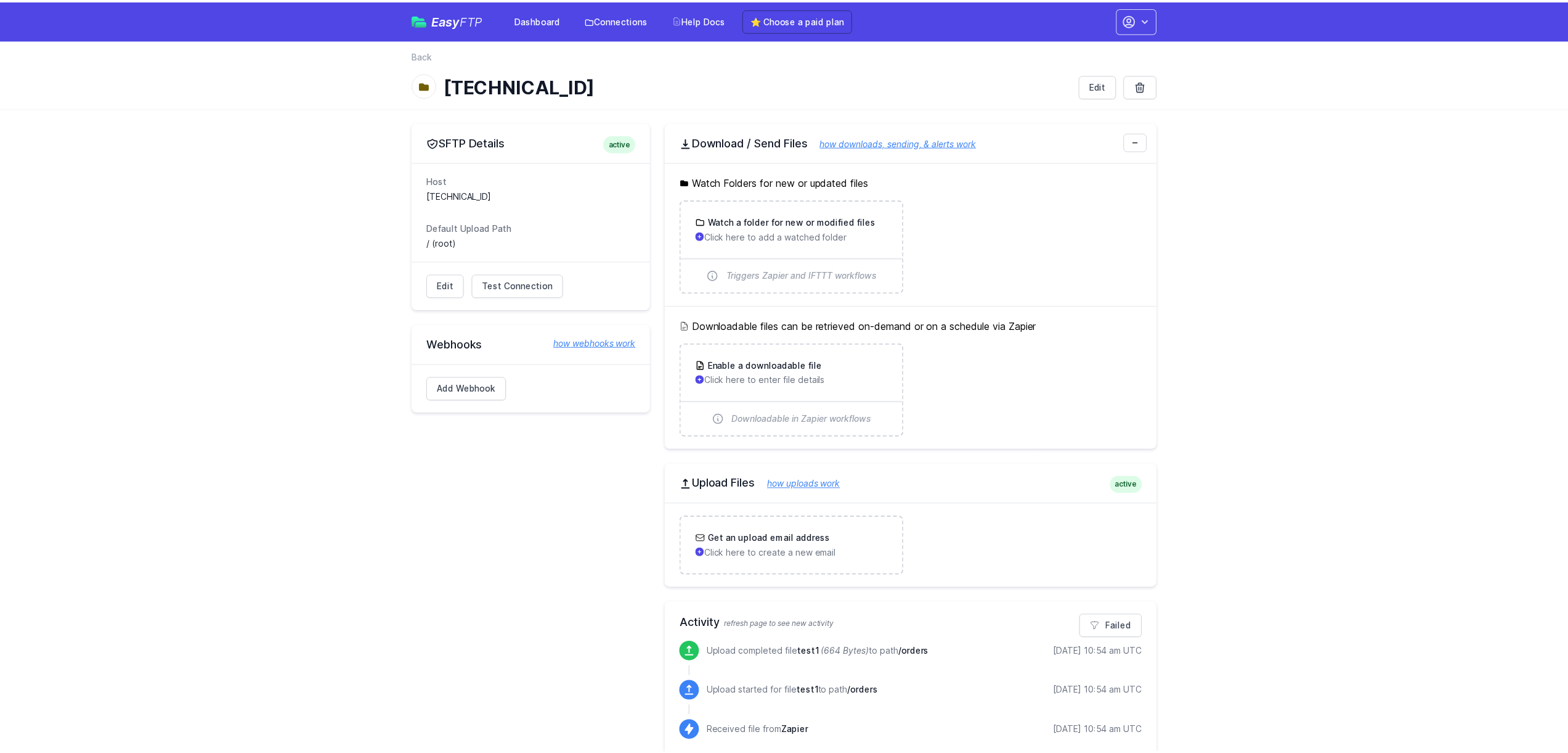
scroll to position [406, 0]
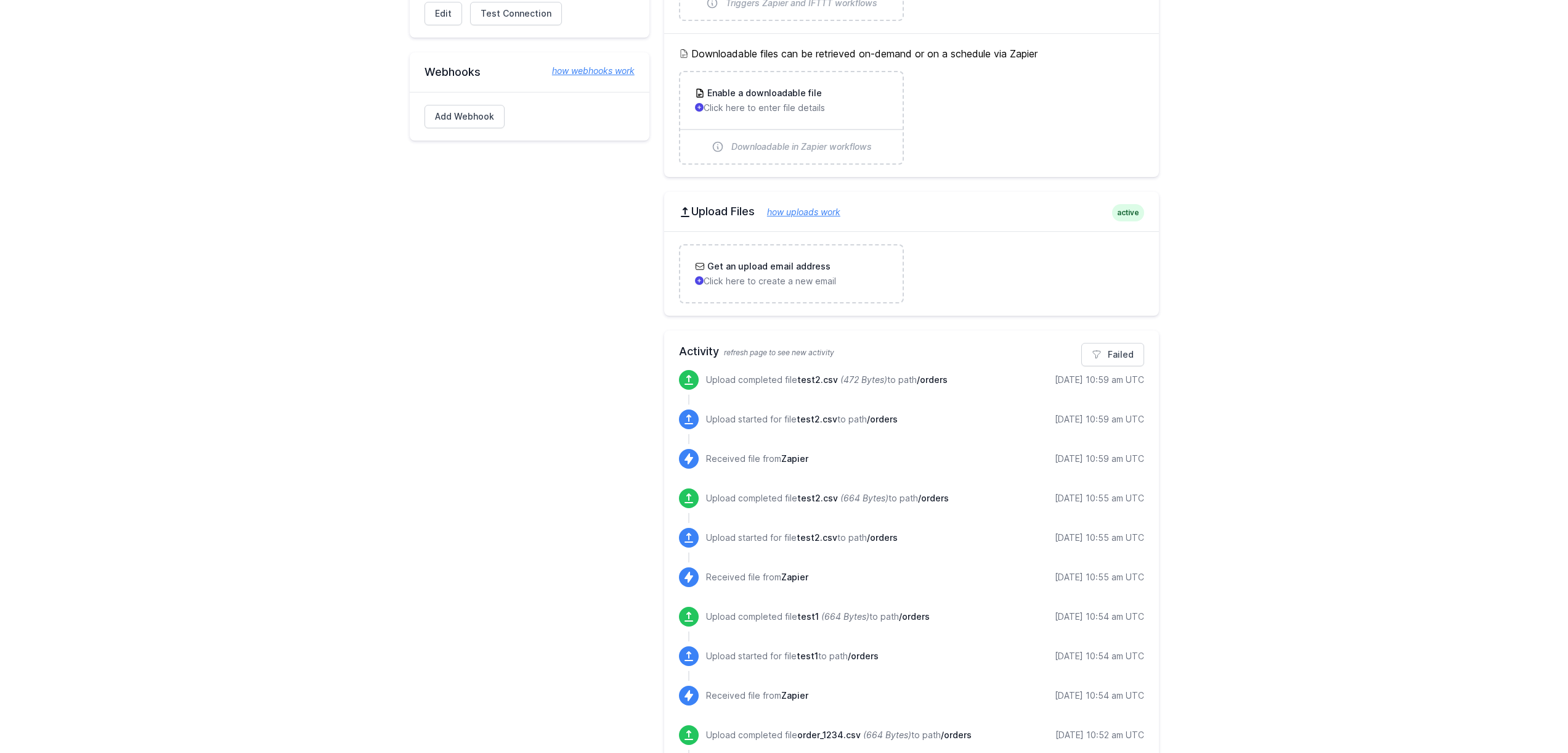
scroll to position [281, 0]
